Goal: Navigation & Orientation: Go to known website

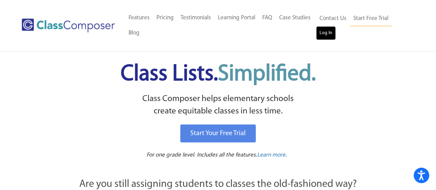
click at [326, 34] on link "Log In" at bounding box center [326, 33] width 20 height 14
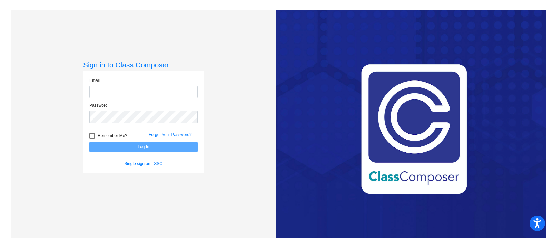
type input "[PERSON_NAME][EMAIL_ADDRESS][DOMAIN_NAME]"
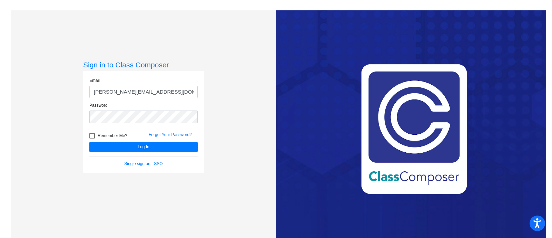
click at [408, 42] on div "Love Class Composer? Share it with a friend! If you're happy with Class Compose…" at bounding box center [411, 129] width 270 height 238
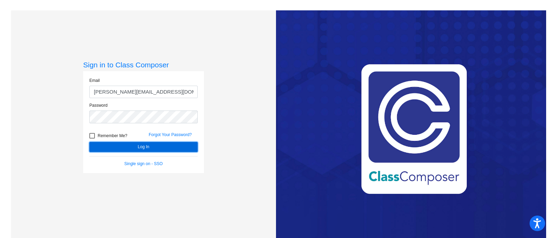
click at [175, 144] on button "Log In" at bounding box center [143, 147] width 108 height 10
